Goal: Find specific page/section: Find specific page/section

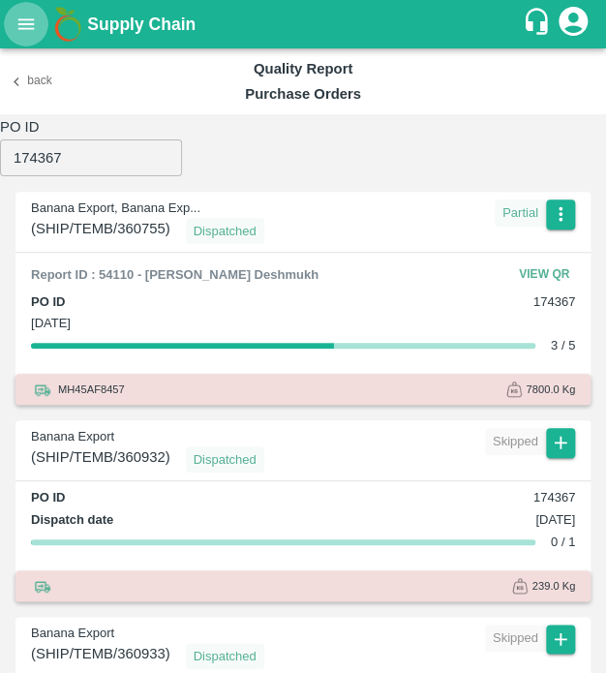
click at [19, 23] on icon "open drawer" at bounding box center [26, 23] width 16 height 11
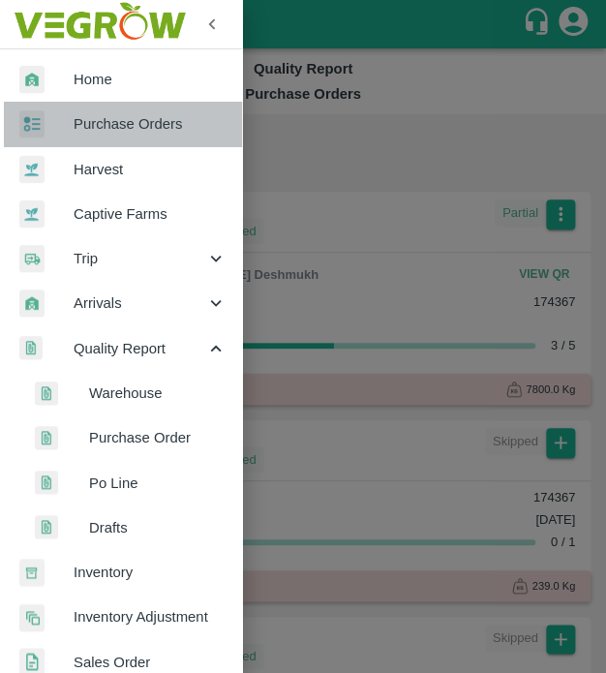
click at [150, 109] on link "Purchase Orders" at bounding box center [121, 124] width 242 height 45
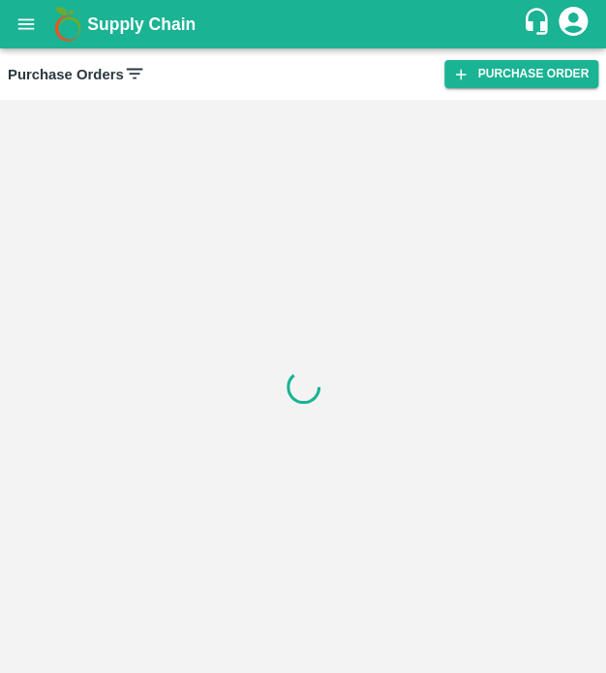
click at [124, 69] on icon at bounding box center [134, 73] width 21 height 21
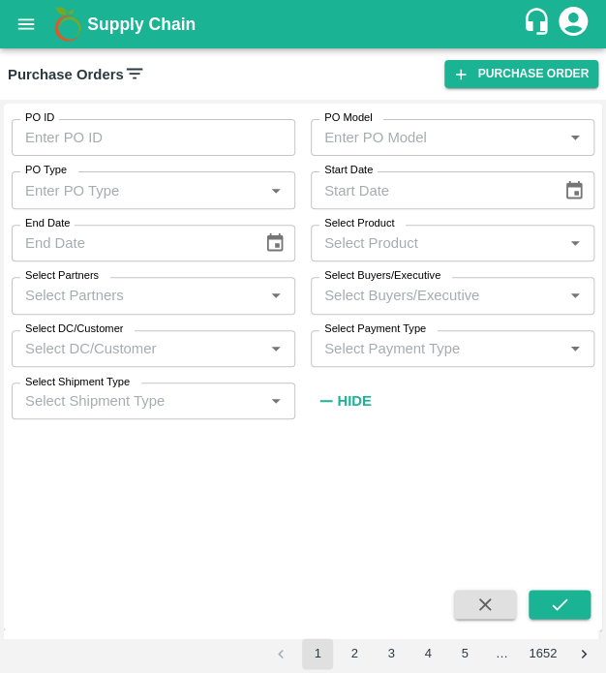
click at [132, 72] on icon at bounding box center [134, 73] width 21 height 21
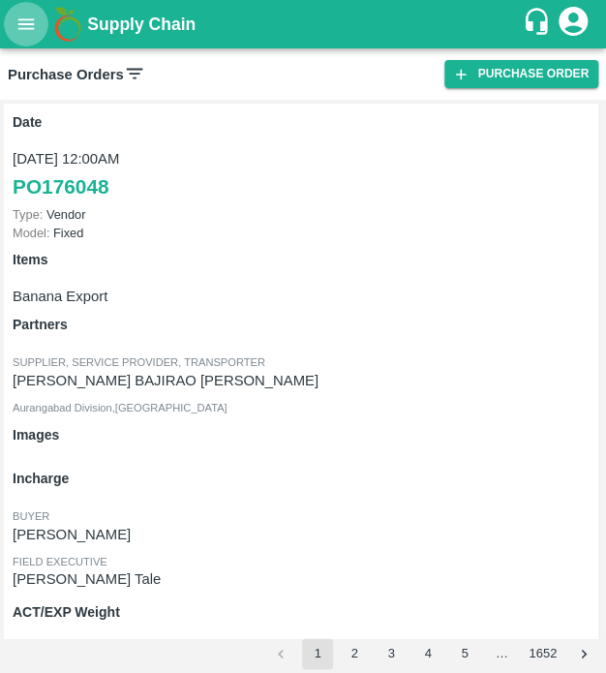
click at [21, 10] on button "open drawer" at bounding box center [26, 24] width 45 height 45
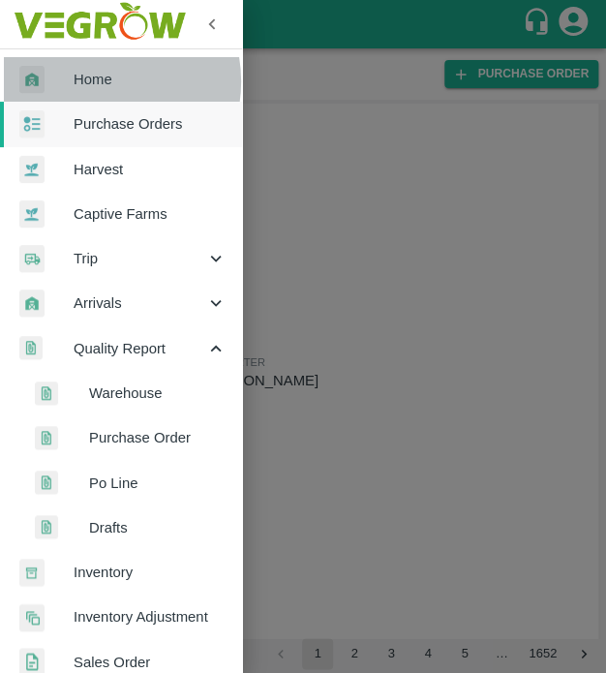
click at [96, 81] on span "Home" at bounding box center [150, 79] width 153 height 21
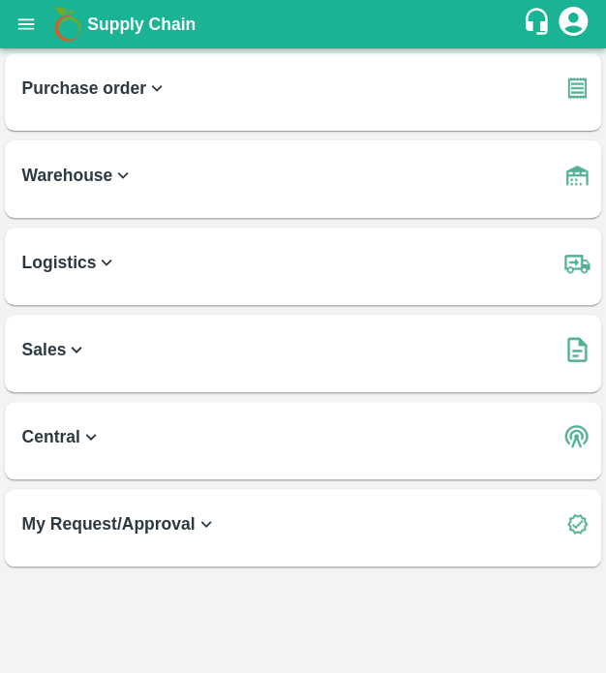
click at [573, 23] on icon "account of current user" at bounding box center [573, 21] width 29 height 29
click at [143, 31] on div at bounding box center [303, 336] width 606 height 673
drag, startPoint x: 79, startPoint y: 1, endPoint x: 19, endPoint y: 34, distance: 68.5
click at [19, 34] on div "Supply Chain Purchase order Warehouse Logistics Sales Central My Request/Approv…" at bounding box center [303, 336] width 606 height 673
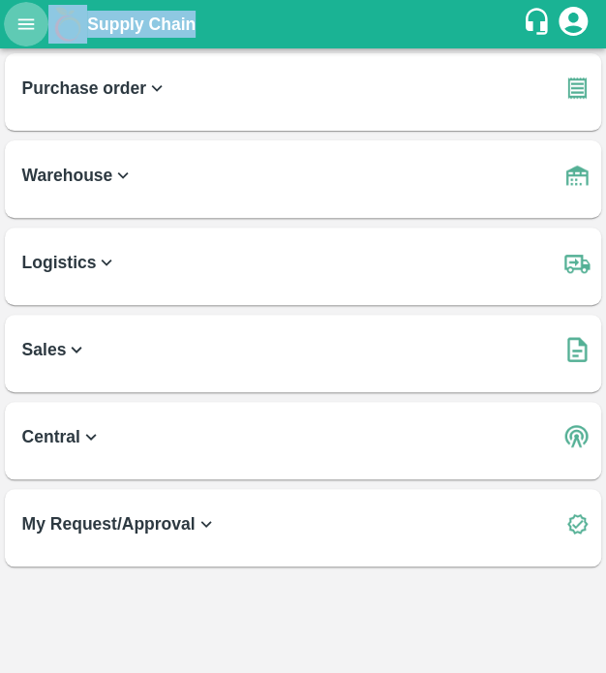
click at [19, 34] on icon "open drawer" at bounding box center [25, 24] width 21 height 21
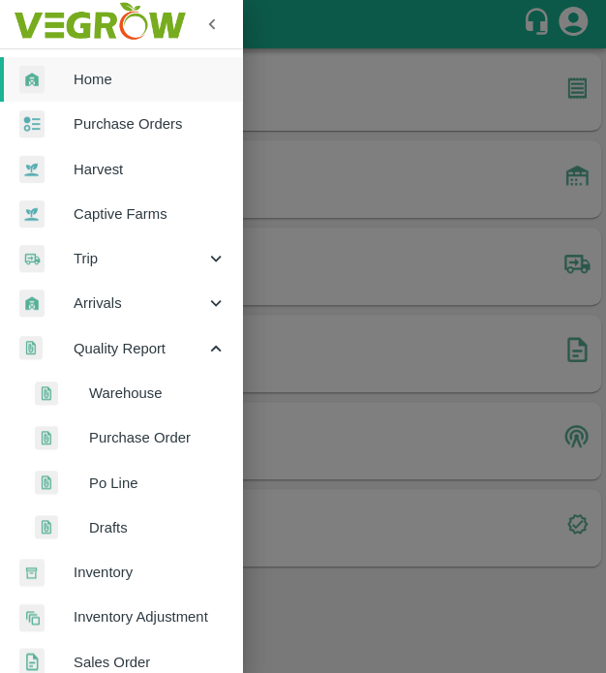
click at [274, 352] on div at bounding box center [303, 336] width 606 height 673
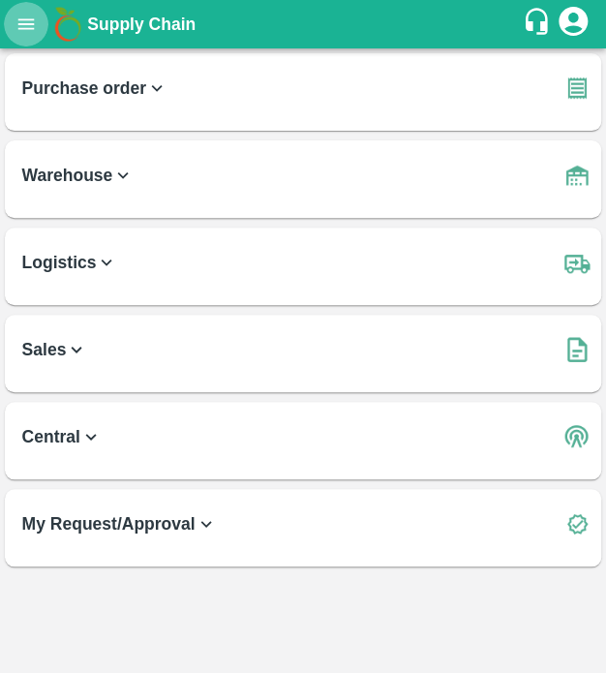
click at [15, 9] on button "open drawer" at bounding box center [26, 24] width 45 height 45
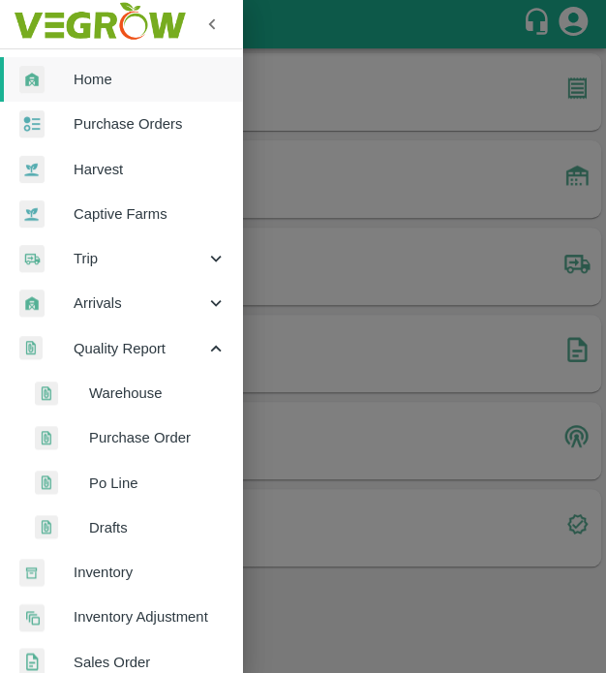
click at [150, 386] on span "Warehouse" at bounding box center [158, 393] width 138 height 21
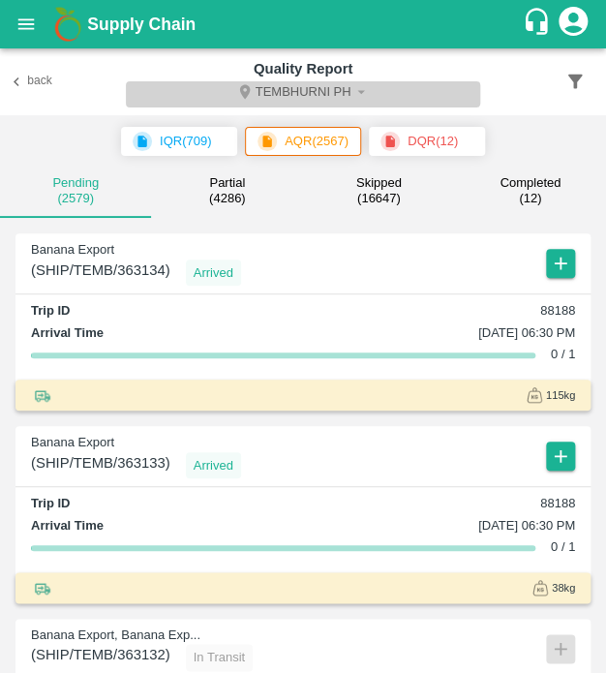
click at [337, 82] on button "Tembhurni PH" at bounding box center [303, 94] width 354 height 26
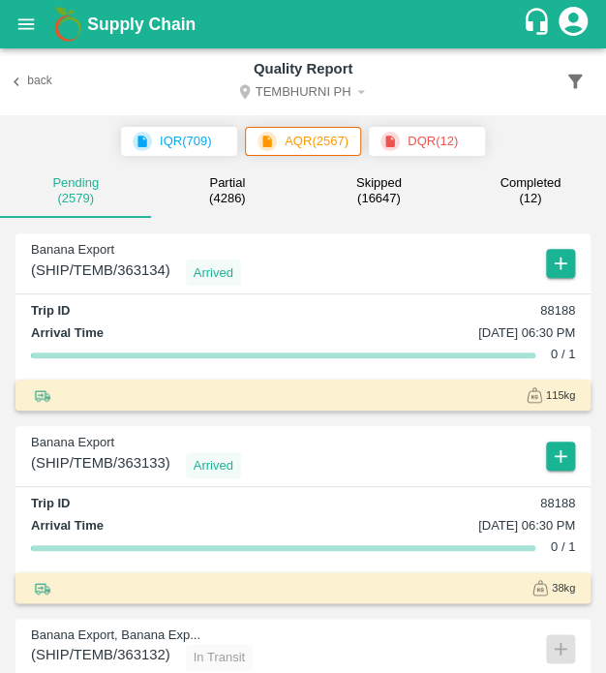
click at [357, 91] on icon "Select DC" at bounding box center [360, 91] width 17 height 17
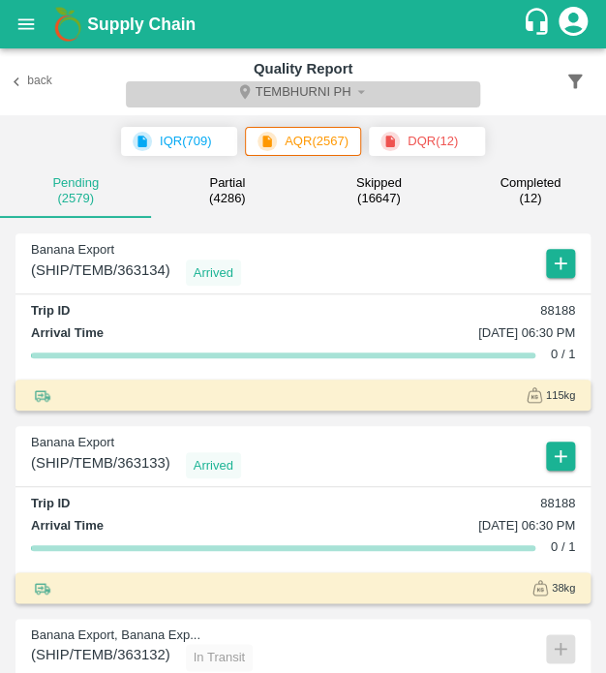
click at [357, 91] on icon "Select DC" at bounding box center [360, 91] width 17 height 17
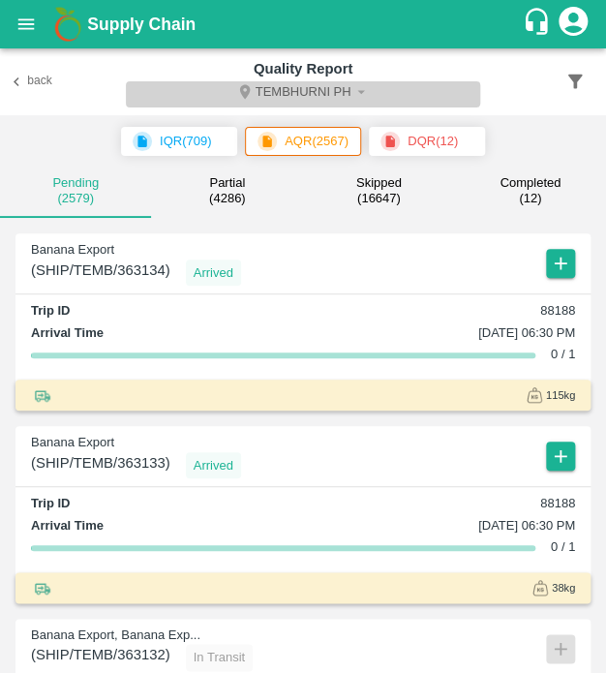
click at [357, 91] on icon "Select DC" at bounding box center [360, 91] width 17 height 17
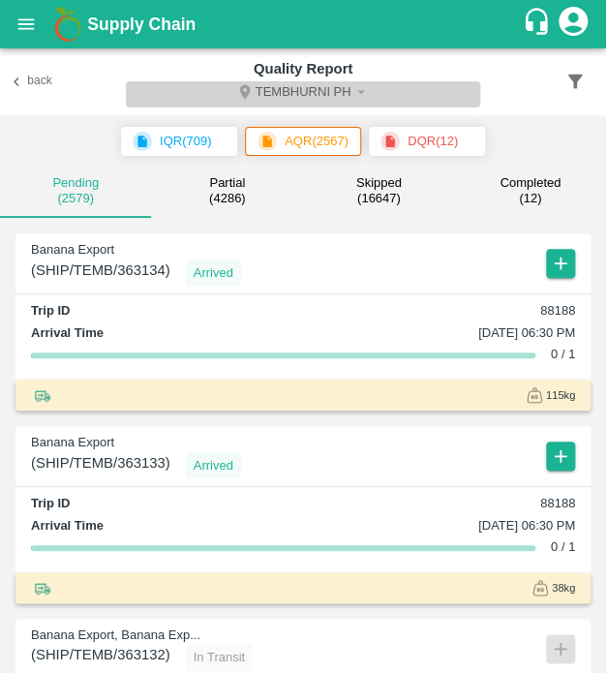
click at [357, 86] on icon "Select DC" at bounding box center [360, 91] width 17 height 17
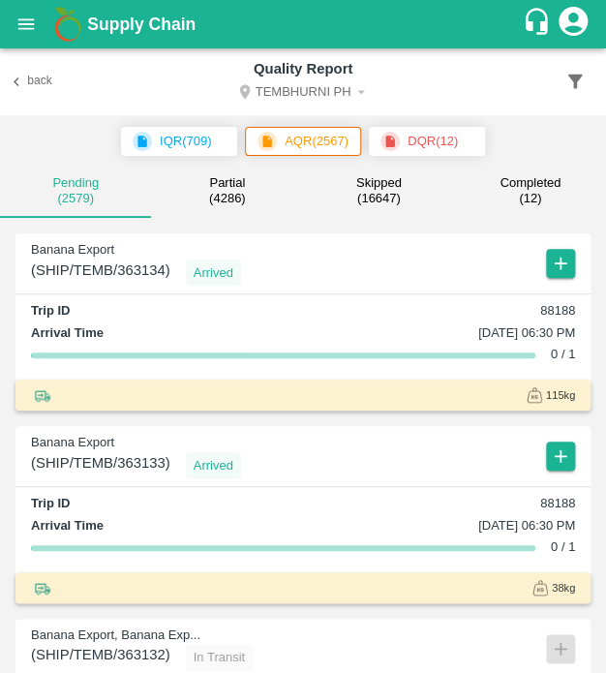
click at [374, 77] on h6 "Quality Report" at bounding box center [303, 68] width 354 height 25
drag, startPoint x: 374, startPoint y: 77, endPoint x: 365, endPoint y: 88, distance: 13.8
click at [365, 88] on div "Quality Report Tembhurni PH" at bounding box center [303, 81] width 354 height 51
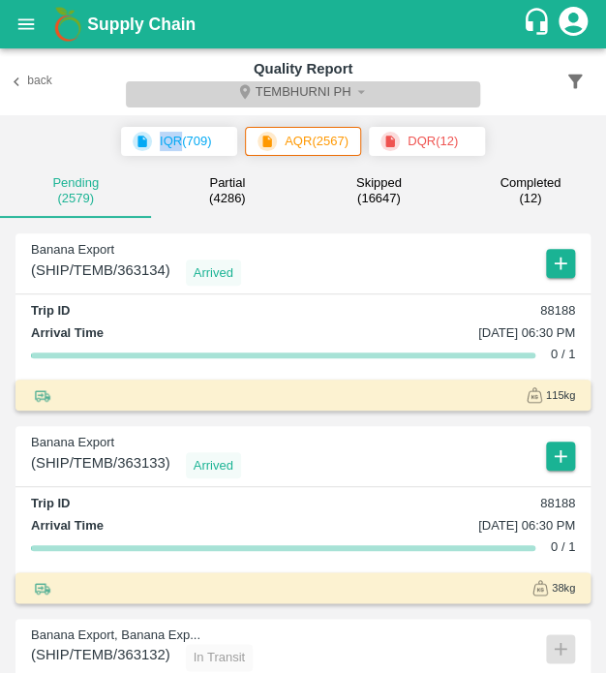
click at [365, 88] on icon "Select DC" at bounding box center [360, 91] width 17 height 17
